Goal: Task Accomplishment & Management: Complete application form

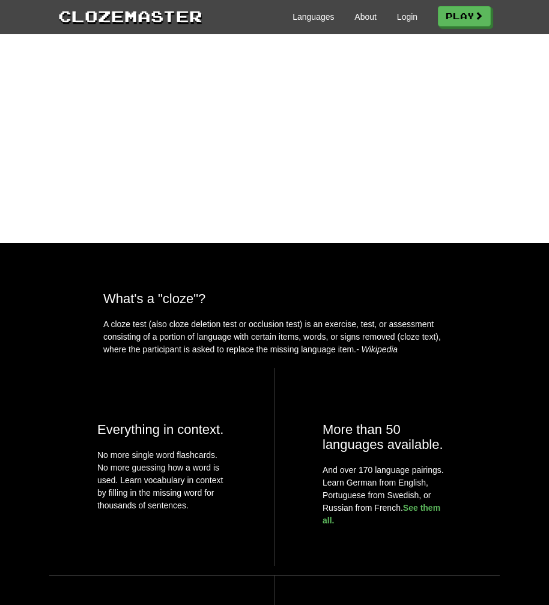
scroll to position [382, 0]
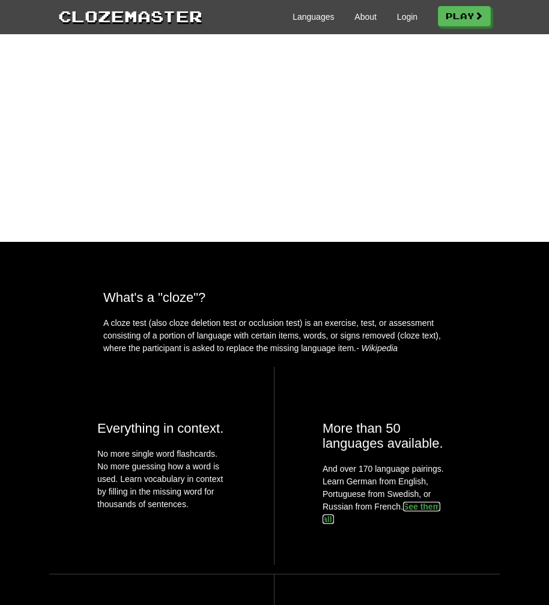
click at [421, 524] on link "See them all." at bounding box center [381, 513] width 118 height 22
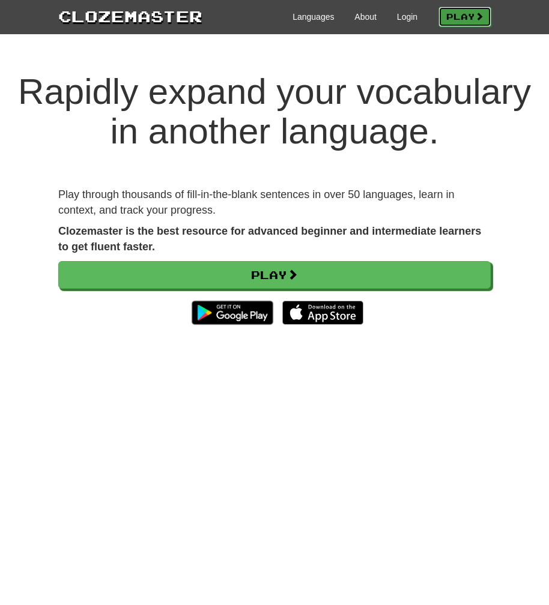
click at [468, 21] on link "Play" at bounding box center [464, 17] width 53 height 20
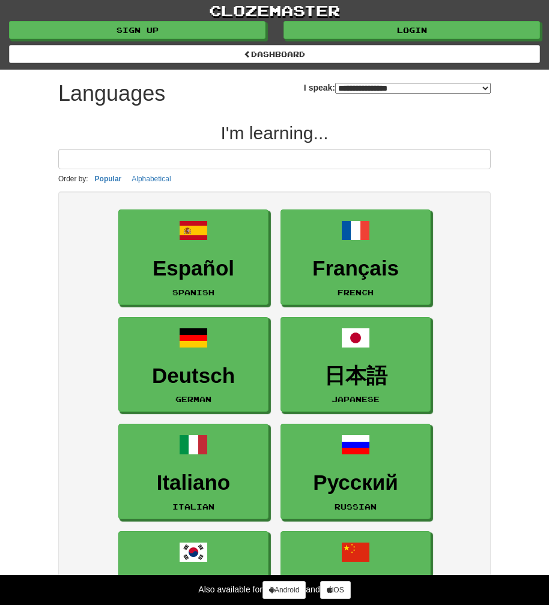
select select "*******"
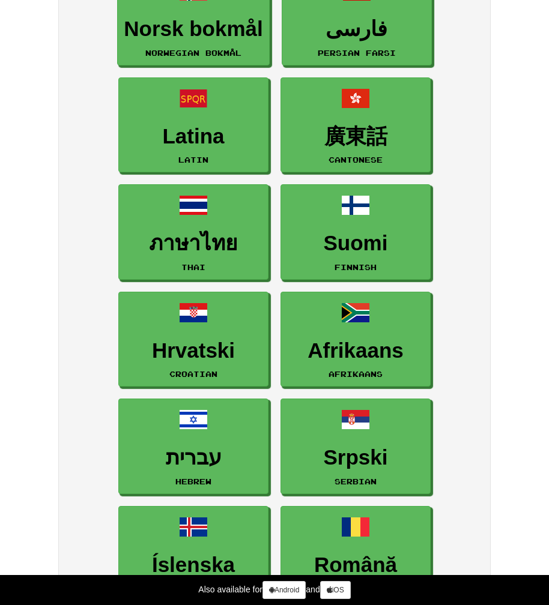
scroll to position [1098, 0]
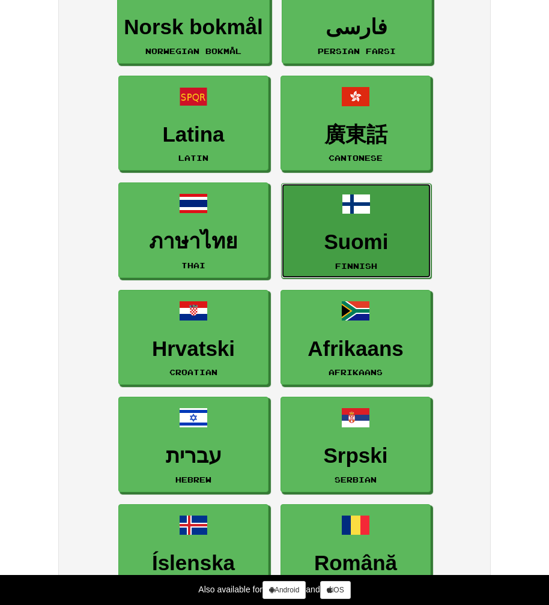
click at [368, 275] on link "Suomi Finnish" at bounding box center [356, 230] width 150 height 95
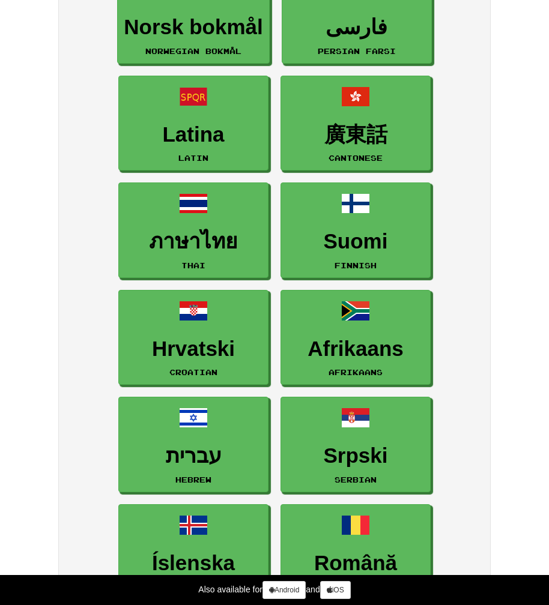
scroll to position [0, 0]
